Goal: Information Seeking & Learning: Learn about a topic

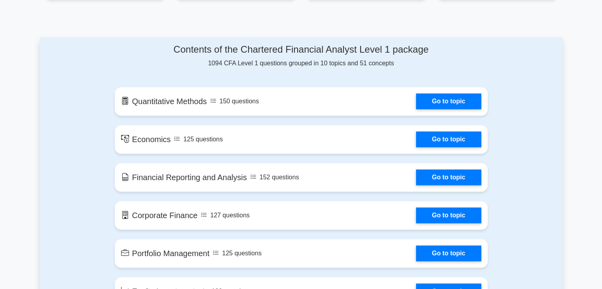
scroll to position [395, 0]
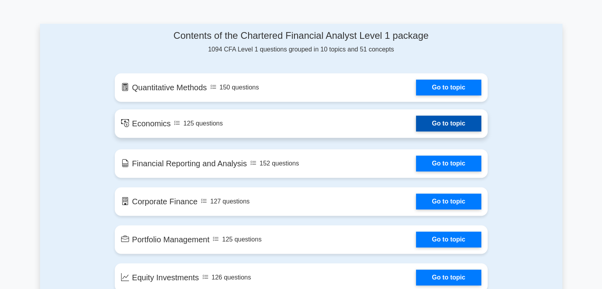
click at [462, 125] on link "Go to topic" at bounding box center [448, 123] width 65 height 16
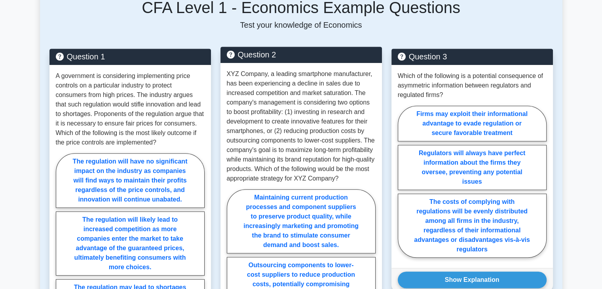
scroll to position [395, 0]
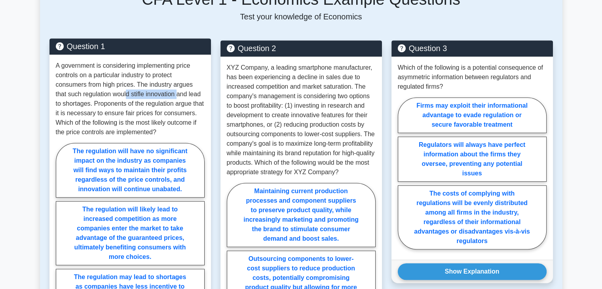
drag, startPoint x: 113, startPoint y: 85, endPoint x: 166, endPoint y: 85, distance: 52.6
click at [166, 85] on p "A government is considering implementing price controls on a particular industr…" at bounding box center [130, 99] width 149 height 76
click at [109, 97] on p "A government is considering implementing price controls on a particular industr…" at bounding box center [130, 99] width 149 height 76
drag, startPoint x: 70, startPoint y: 79, endPoint x: 143, endPoint y: 79, distance: 72.4
click at [143, 79] on p "A government is considering implementing price controls on a particular industr…" at bounding box center [130, 99] width 149 height 76
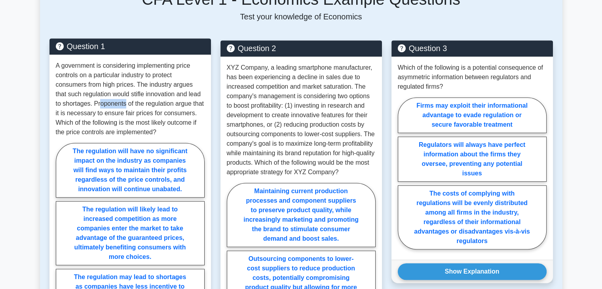
drag, startPoint x: 92, startPoint y: 94, endPoint x: 119, endPoint y: 94, distance: 26.9
click at [119, 94] on p "A government is considering implementing price controls on a particular industr…" at bounding box center [130, 99] width 149 height 76
click at [118, 105] on p "A government is considering implementing price controls on a particular industr…" at bounding box center [130, 99] width 149 height 76
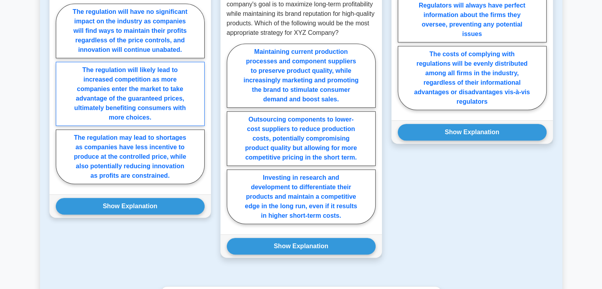
scroll to position [554, 0]
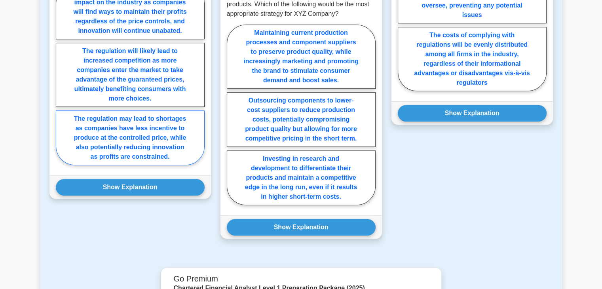
click at [144, 132] on label "The regulation may lead to shortages as companies have less incentive to produc…" at bounding box center [130, 137] width 149 height 55
click at [61, 79] on input "The regulation may lead to shortages as companies have less incentive to produc…" at bounding box center [58, 76] width 5 height 5
radio input "true"
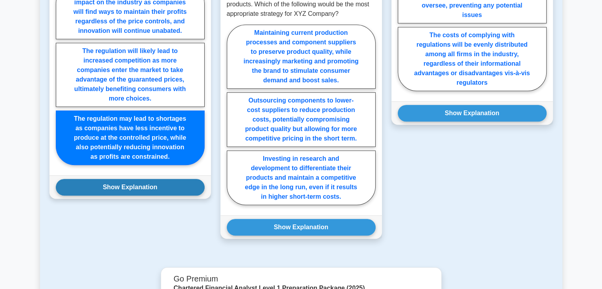
click at [133, 179] on button "Show Explanation" at bounding box center [130, 187] width 149 height 17
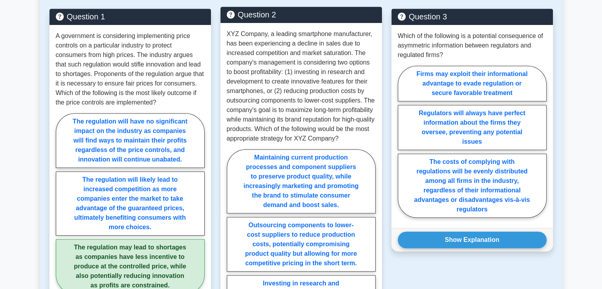
scroll to position [435, 0]
